Goal: Task Accomplishment & Management: Manage account settings

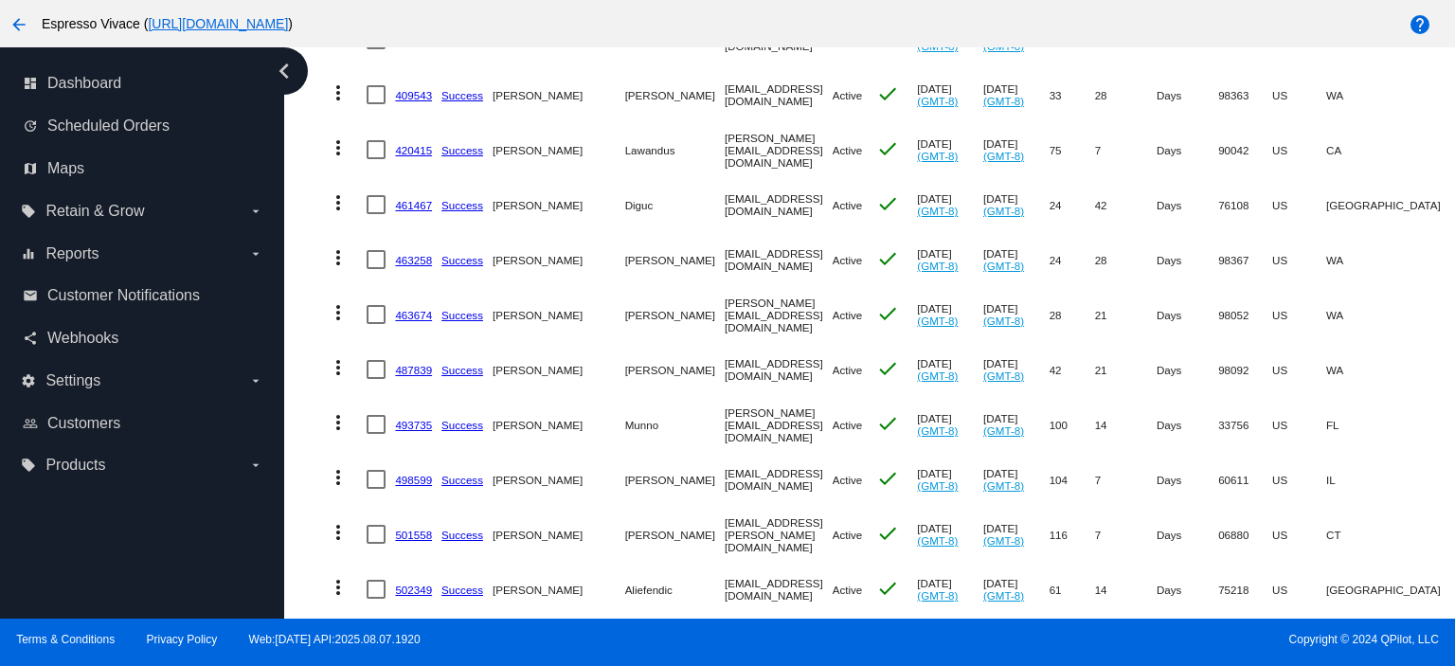
scroll to position [5274, 0]
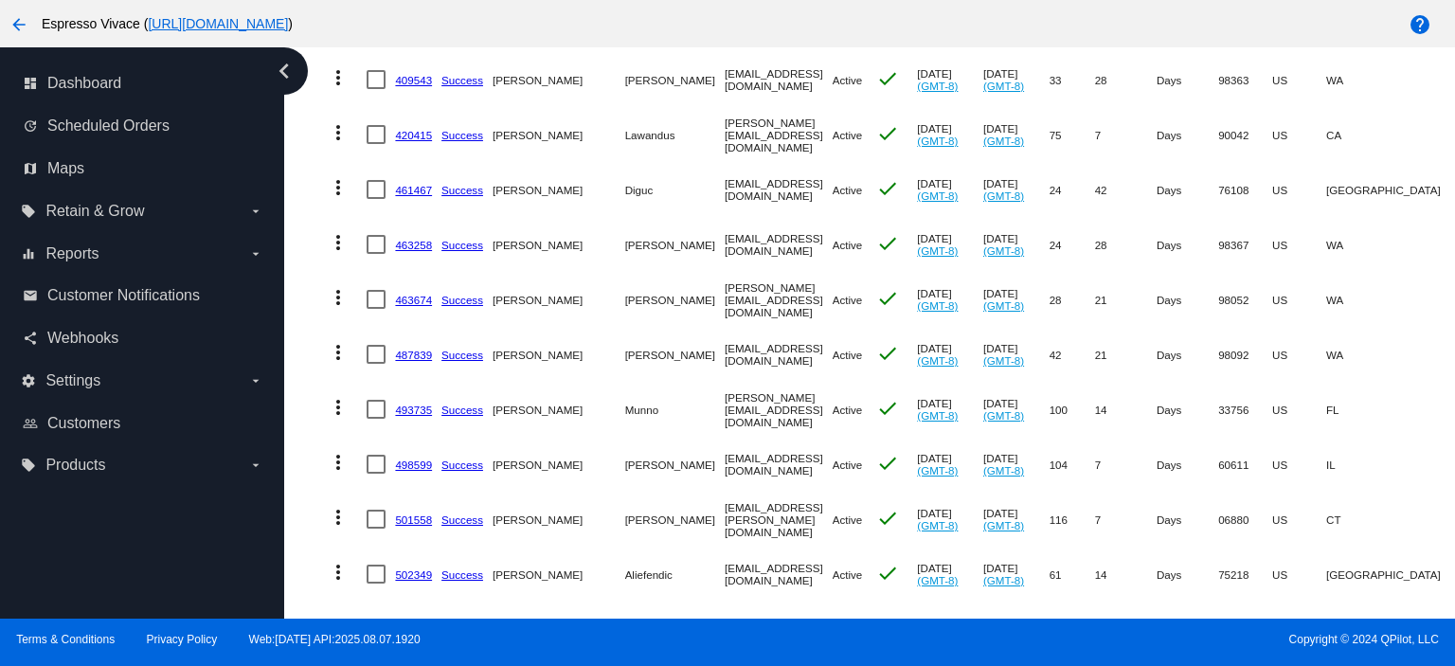
click at [419, 513] on link "501558" at bounding box center [413, 519] width 37 height 12
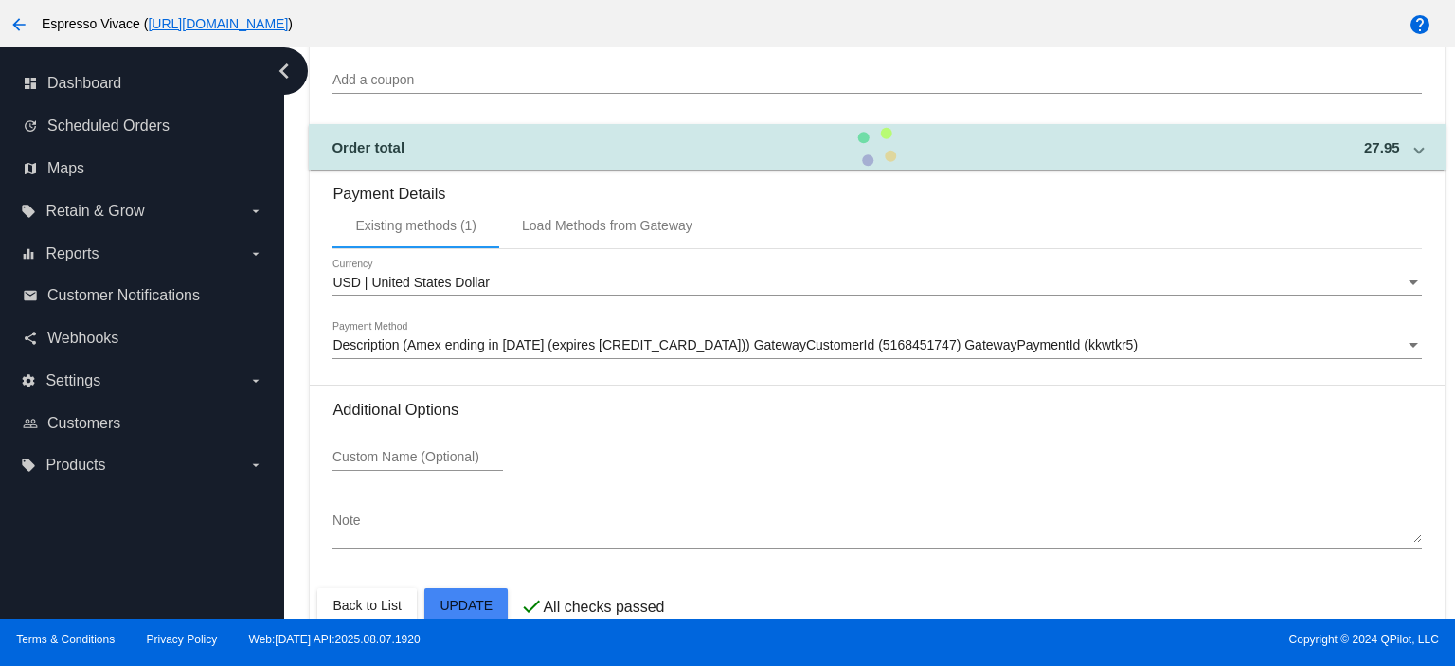
scroll to position [1778, 0]
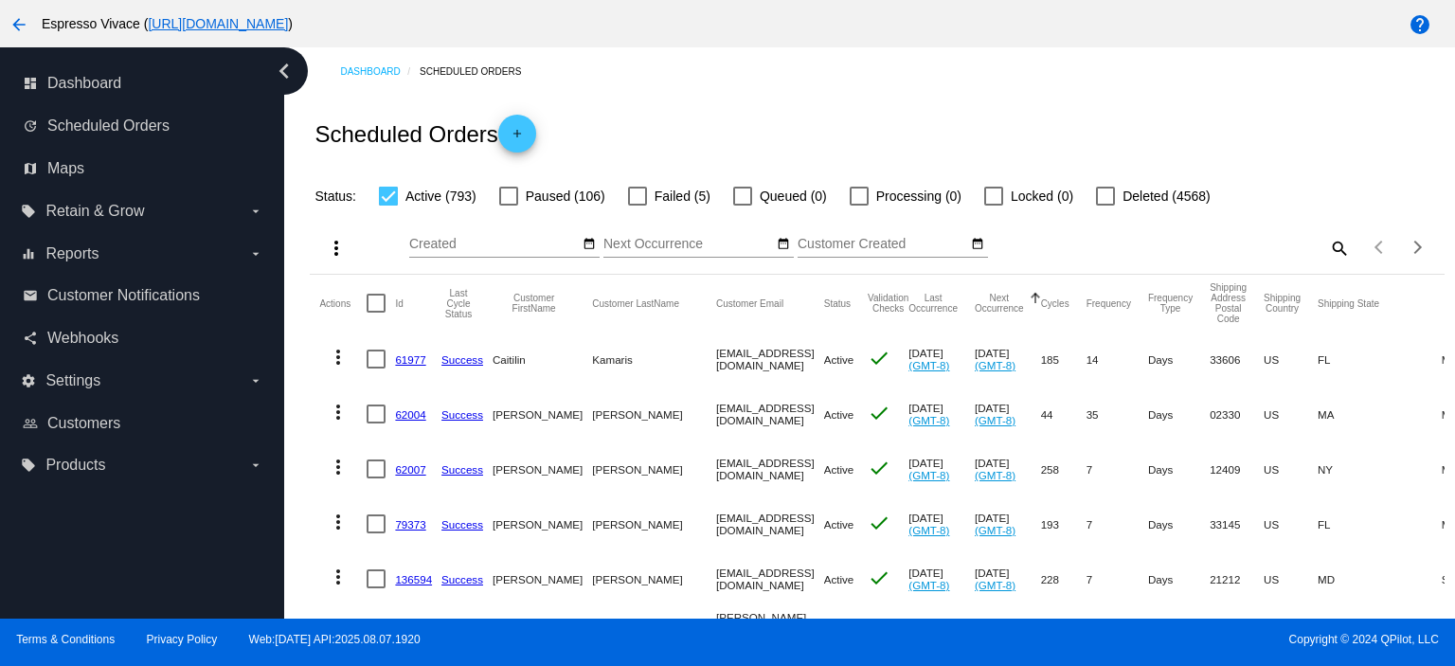
click at [1335, 248] on mat-icon "search" at bounding box center [1338, 247] width 23 height 29
click at [1283, 248] on input "Search" at bounding box center [1209, 244] width 282 height 15
paste input "[PERSON_NAME][EMAIL_ADDRESS][PERSON_NAME][DOMAIN_NAME]"
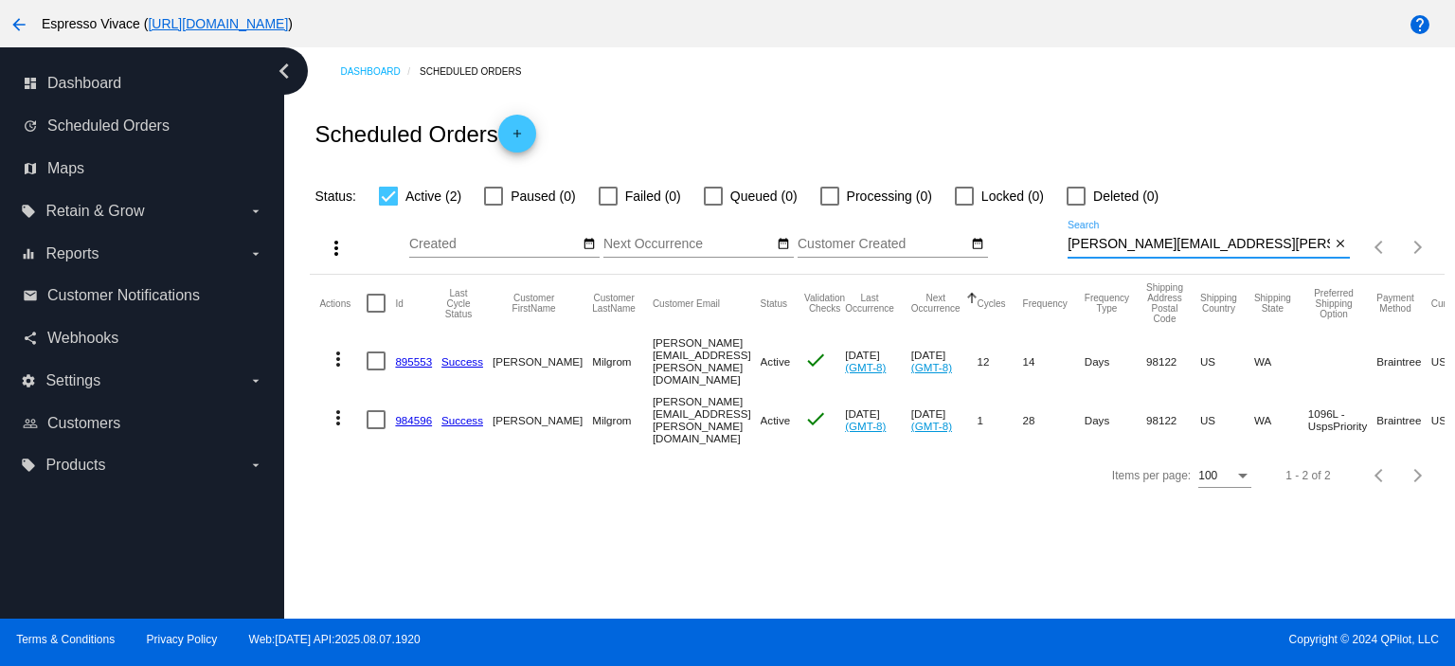
type input "dan.milgrom@gmail.com"
click at [1337, 237] on mat-icon "close" at bounding box center [1340, 244] width 13 height 15
